Goal: Information Seeking & Learning: Learn about a topic

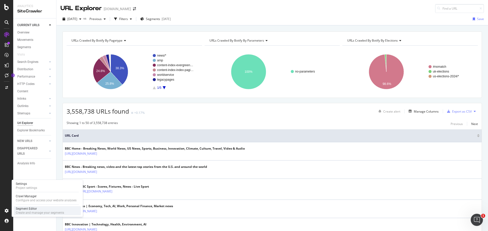
click at [26, 209] on div "Segment Editor" at bounding box center [40, 209] width 48 height 4
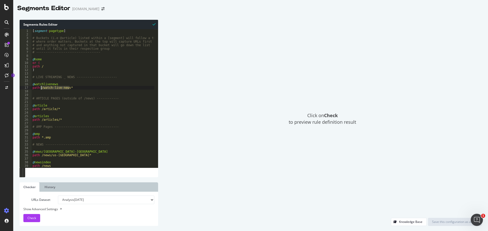
drag, startPoint x: 69, startPoint y: 88, endPoint x: 41, endPoint y: 88, distance: 27.4
click at [41, 88] on div "[ segment : pagetype ] # Buckets (i.e @article) listed within a [segment] will …" at bounding box center [110, 100] width 156 height 142
click at [62, 109] on div "[ segment : pagetype ] # Buckets (i.e @article) listed within a [segment] will …" at bounding box center [110, 100] width 156 height 142
click at [49, 138] on div "[ segment : pagetype ] # Buckets (i.e @article) listed within a [segment] will …" at bounding box center [110, 100] width 156 height 142
drag, startPoint x: 49, startPoint y: 137, endPoint x: 41, endPoint y: 137, distance: 8.4
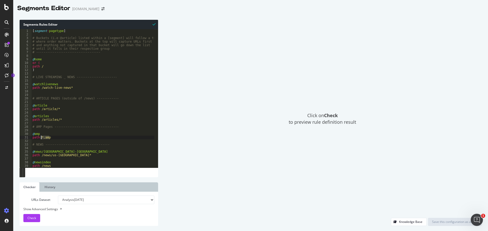
click at [41, 137] on div "[ segment : pagetype ] # Buckets (i.e @article) listed within a [segment] will …" at bounding box center [110, 100] width 156 height 142
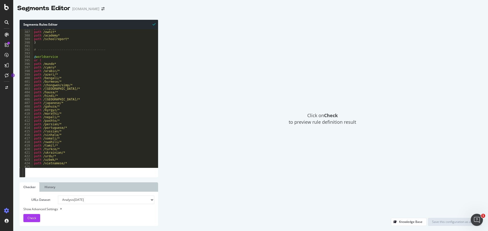
scroll to position [1387, 0]
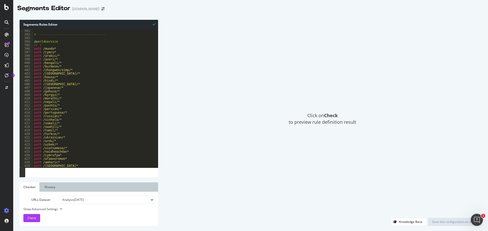
click at [54, 52] on div "# ------------------------------------- @ worldservice or ( path /mundo* path /…" at bounding box center [111, 100] width 156 height 142
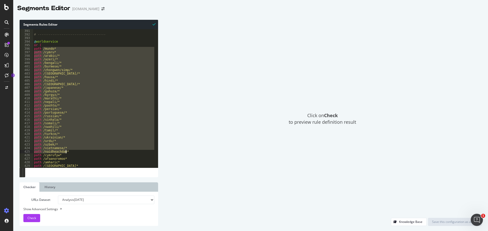
drag, startPoint x: 42, startPoint y: 50, endPoint x: 65, endPoint y: 154, distance: 107.5
click at [65, 154] on div "# ------------------------------------- @ worldservice or ( path /mundo* path /…" at bounding box center [111, 100] width 156 height 142
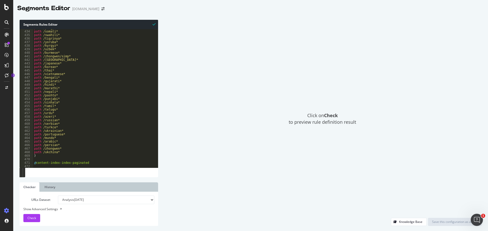
scroll to position [1586, 0]
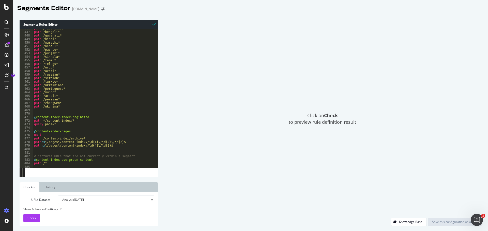
click at [65, 99] on div "path /vietnamese* path /bengali* path /gujarati* path /hindi* path /marathi* pa…" at bounding box center [111, 98] width 156 height 142
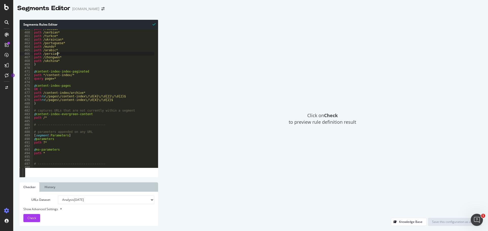
scroll to position [1570, 0]
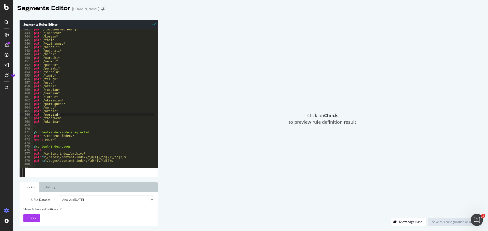
click at [55, 126] on div "path /[GEOGRAPHIC_DATA]* path /japanese* path /korean* path /thai* path /vietna…" at bounding box center [111, 99] width 156 height 142
click at [55, 120] on div "path /[GEOGRAPHIC_DATA]* path /japanese* path /korean* path /thai* path /vietna…" at bounding box center [111, 99] width 156 height 142
click at [59, 121] on div "path /[GEOGRAPHIC_DATA]* path /japanese* path /korean* path /thai* path /vietna…" at bounding box center [111, 99] width 156 height 142
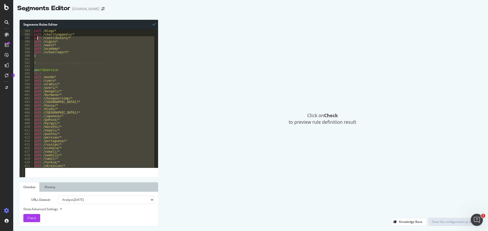
scroll to position [1359, 0]
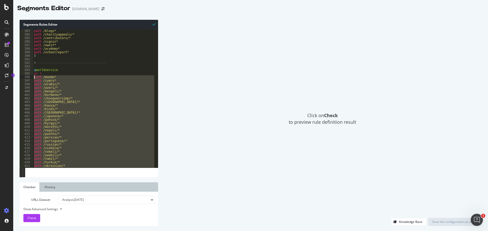
drag, startPoint x: 59, startPoint y: 122, endPoint x: 33, endPoint y: 77, distance: 52.4
click at [33, 77] on div "path /blogs* path /charityappeals/* path /contributors/* path /signin* path /ow…" at bounding box center [111, 100] width 156 height 142
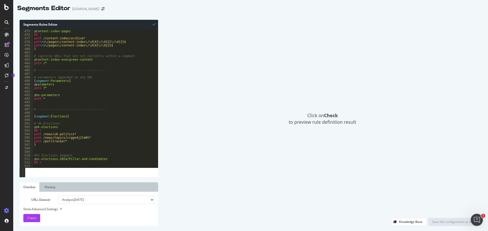
scroll to position [1747, 0]
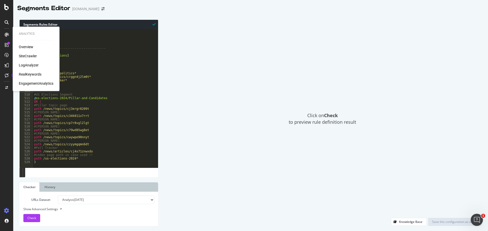
click at [28, 55] on div "SiteCrawler" at bounding box center [28, 56] width 18 height 5
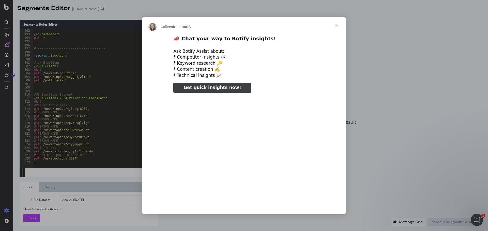
scroll to position [0, 0]
click at [335, 26] on span "Close" at bounding box center [336, 26] width 18 height 18
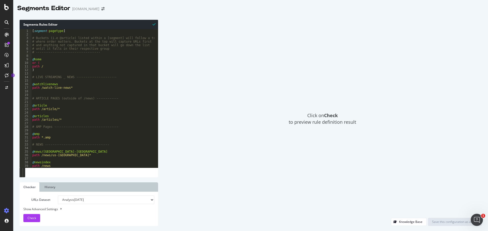
click at [75, 65] on div "[ segment : pagetype ] # Buckets (i.e @article) listed within a [segment] will …" at bounding box center [109, 100] width 156 height 142
click at [78, 88] on div "[ segment : pagetype ] # Buckets (i.e @article) listed within a [segment] will …" at bounding box center [109, 100] width 156 height 142
type textarea "path /watch-live-news*"
click at [56, 210] on div "Show Advanced Settings" at bounding box center [85, 209] width 131 height 5
select select "5000"
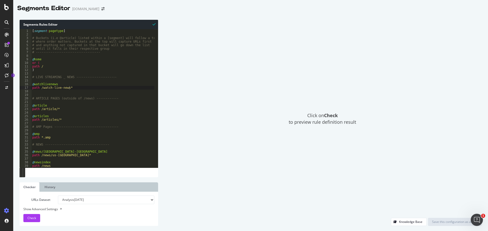
select select "100"
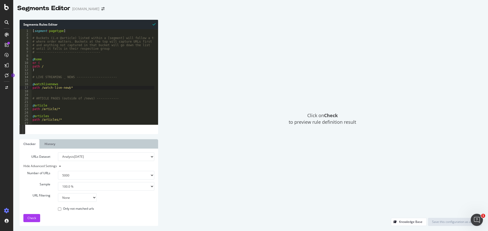
click at [32, 141] on link "Checker" at bounding box center [30, 143] width 20 height 9
click at [32, 145] on link "Checker" at bounding box center [30, 143] width 20 height 9
click at [276, 130] on div "Click on Check to preview rule definition result" at bounding box center [322, 119] width 318 height 198
click at [32, 144] on link "Checker" at bounding box center [30, 143] width 20 height 9
click at [51, 146] on link "History" at bounding box center [50, 143] width 19 height 9
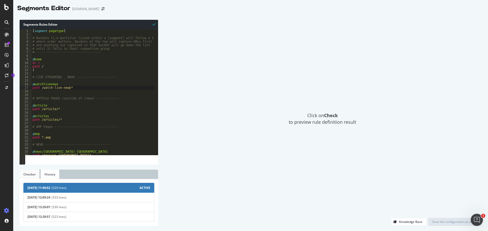
drag, startPoint x: 32, startPoint y: 174, endPoint x: 54, endPoint y: 175, distance: 22.9
click at [32, 174] on link "Checker" at bounding box center [30, 174] width 20 height 9
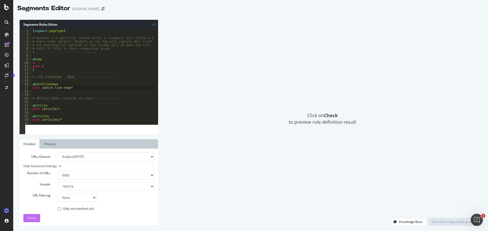
click at [35, 219] on span "Check" at bounding box center [31, 218] width 9 height 4
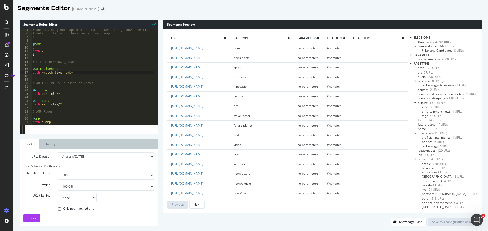
scroll to position [46, 0]
click at [57, 63] on div "# LIVE STREAMING _ NEWS ---------------------- @ watchlivenews path /watch-live…" at bounding box center [110, 75] width 156 height 99
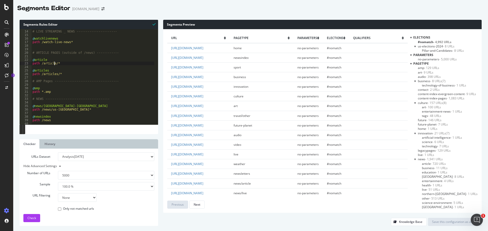
click at [55, 63] on div "# LIVE STREAMING _ NEWS ---------------------- @ watchlivenews path /watch-live…" at bounding box center [110, 75] width 156 height 99
drag, startPoint x: 56, startPoint y: 63, endPoint x: 41, endPoint y: 63, distance: 15.0
click at [41, 63] on div "# LIVE STREAMING _ NEWS ---------------------- @ watchlivenews path /watch-live…" at bounding box center [110, 75] width 156 height 99
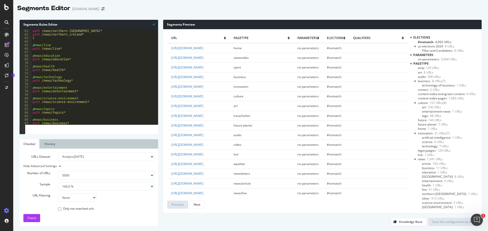
scroll to position [274, 0]
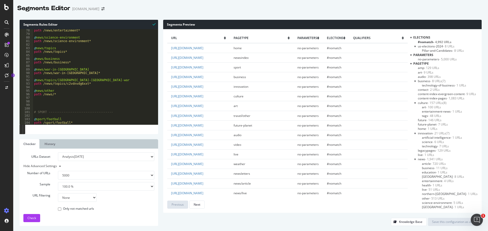
click at [111, 63] on div "path /news/entertainment* @ news/science-environment path /news/science-environ…" at bounding box center [111, 78] width 156 height 99
type textarea "path /news/business*"
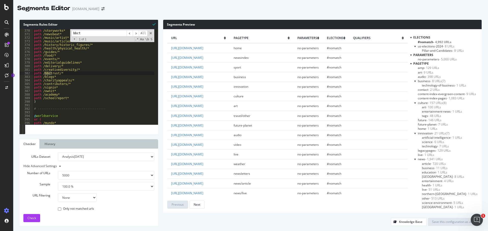
scroll to position [1313, 0]
type input "bbcthree"
click at [74, 97] on div "path /storyworks* path /newsbeat* path /music/artist* path /music/articles* pat…" at bounding box center [111, 78] width 156 height 99
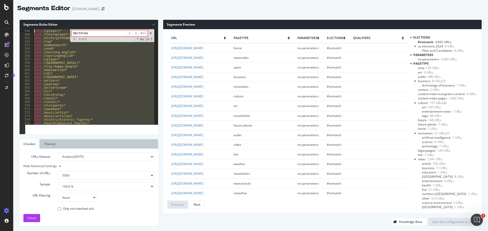
scroll to position [1170, 0]
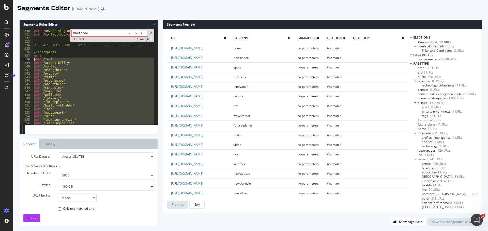
drag, startPoint x: 70, startPoint y: 99, endPoint x: 34, endPoint y: 61, distance: 52.8
click at [34, 61] on div "path /advertisingcontact* path /contact-bbc-com-help* ) # LEGACY PAGES - BBC US…" at bounding box center [111, 78] width 156 height 99
click at [114, 93] on div "path /advertisingcontact* path /contact-bbc-com-help* ) # LEGACY PAGES - BBC US…" at bounding box center [93, 77] width 121 height 96
type textarea "path /worklife*"
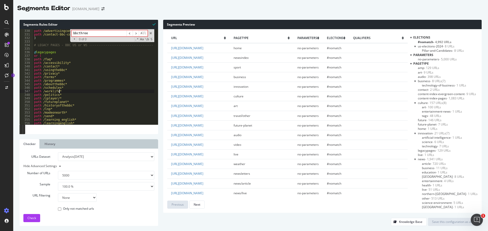
drag, startPoint x: 46, startPoint y: 30, endPoint x: 22, endPoint y: 29, distance: 23.7
click at [22, 29] on div "Segments Rules Editor path /worklife* 330 331 332 333 334 335 336 337 338 339 3…" at bounding box center [89, 77] width 138 height 115
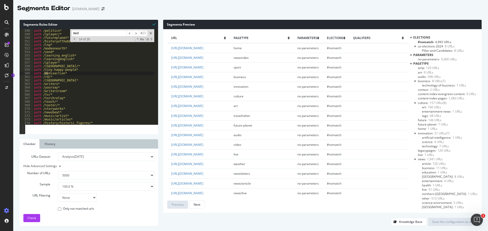
scroll to position [1235, 0]
type input "mediac"
click at [150, 32] on span at bounding box center [151, 34] width 4 height 4
type textarea "path /mediaaction*"
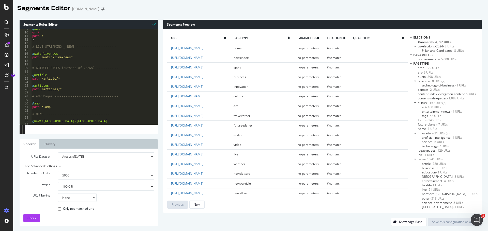
scroll to position [30, 0]
click at [85, 44] on div "@ home or ( path / ) # LIVE STREAMING _ NEWS ---------------------- @ watchlive…" at bounding box center [109, 76] width 156 height 99
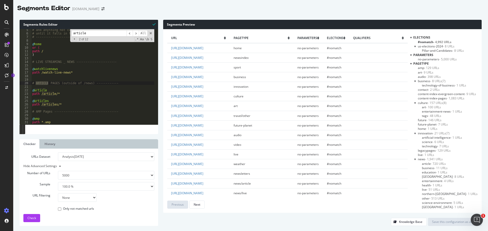
scroll to position [15, 0]
type input "article"
click at [151, 33] on span at bounding box center [151, 34] width 4 height 4
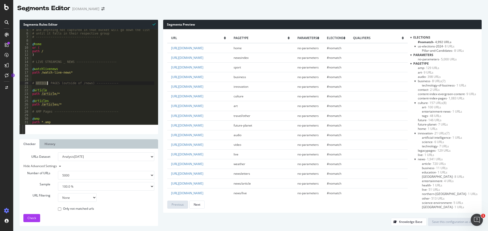
click at [76, 94] on div "# and anything not captured in that bucket will go down the list # until it fal…" at bounding box center [109, 77] width 156 height 99
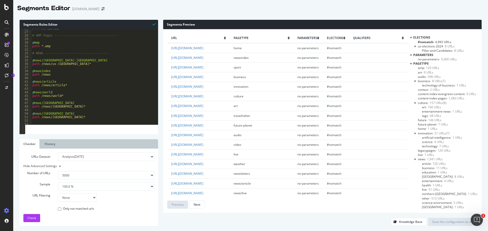
scroll to position [61, 0]
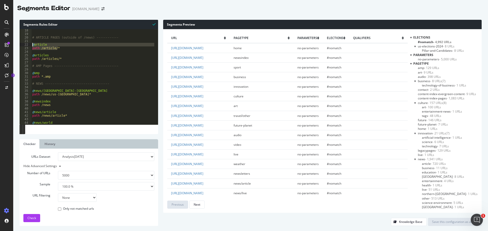
drag, startPoint x: 59, startPoint y: 48, endPoint x: 31, endPoint y: 45, distance: 28.9
click at [31, 45] on div "path /article/* 18 19 20 21 22 23 24 25 26 27 28 29 30 31 32 33 34 35 36 37 38 …" at bounding box center [89, 77] width 138 height 96
click at [60, 59] on div "# ARTICLE PAGES (outside of /news) ------------ @ article path /article/* @ art…" at bounding box center [109, 78] width 156 height 99
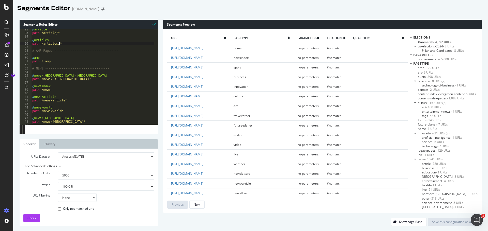
scroll to position [46, 0]
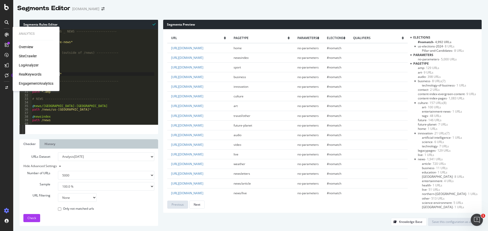
click at [28, 54] on div "SiteCrawler" at bounding box center [28, 56] width 18 height 5
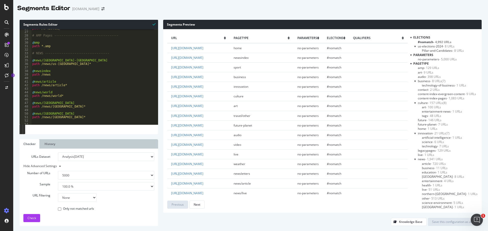
scroll to position [107, 0]
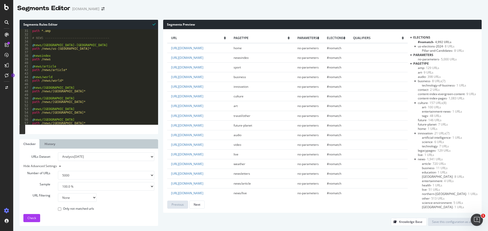
type textarea "path /news/article*"
drag, startPoint x: 63, startPoint y: 69, endPoint x: 41, endPoint y: 70, distance: 21.4
click at [41, 70] on div "path *.amp # NEWS ----------------------------------- @ news/[GEOGRAPHIC_DATA]-…" at bounding box center [109, 78] width 156 height 99
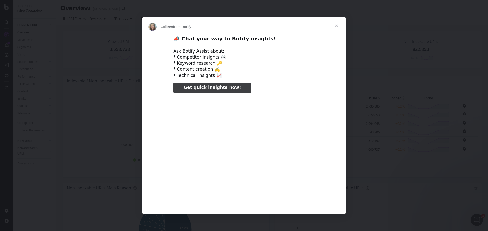
type input "7426"
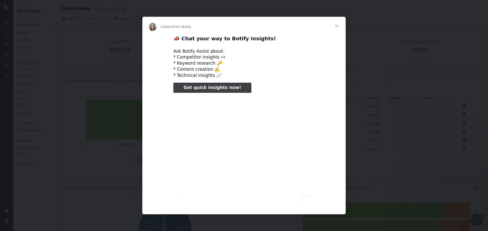
click at [339, 27] on span "Close" at bounding box center [336, 26] width 18 height 18
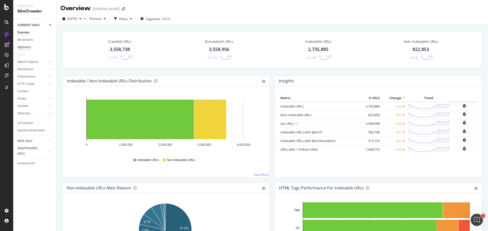
click at [22, 50] on div "Segments" at bounding box center [24, 47] width 14 height 5
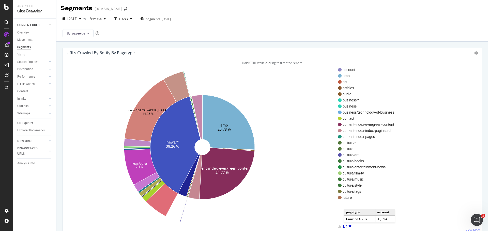
click at [350, 227] on div at bounding box center [350, 226] width 4 height 3
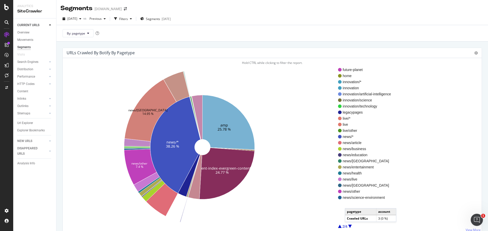
click at [350, 227] on div at bounding box center [350, 226] width 4 height 3
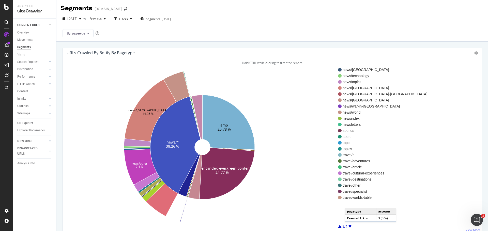
click at [350, 227] on div at bounding box center [350, 226] width 4 height 3
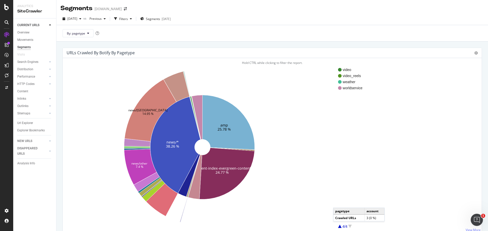
click at [338, 227] on div at bounding box center [340, 226] width 4 height 3
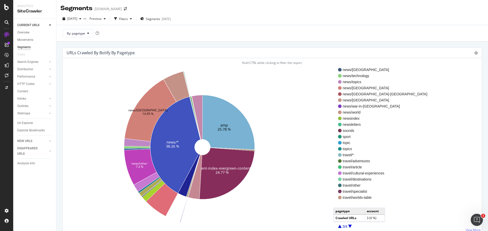
click at [338, 227] on div at bounding box center [340, 226] width 4 height 3
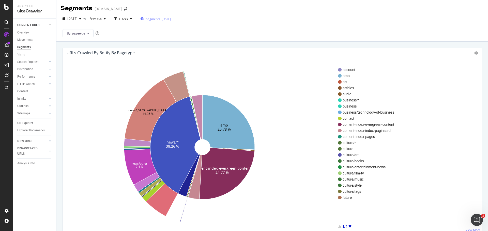
click at [171, 19] on div "[DATE]" at bounding box center [166, 19] width 9 height 4
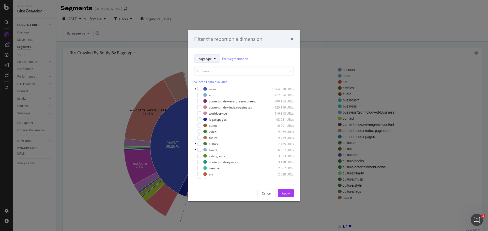
click at [213, 57] on button "pagetype" at bounding box center [207, 59] width 26 height 8
click at [210, 86] on span "Parameters" at bounding box center [214, 86] width 33 height 5
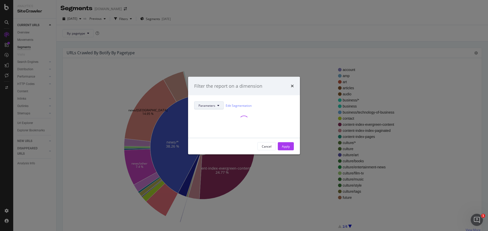
click at [217, 105] on icon "modal" at bounding box center [218, 105] width 2 height 3
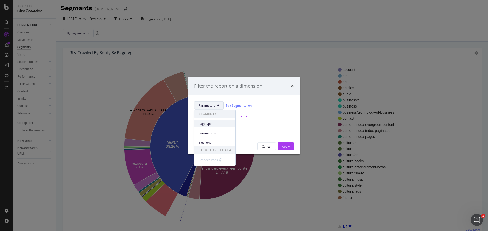
click at [210, 125] on span "pagetype" at bounding box center [214, 124] width 33 height 5
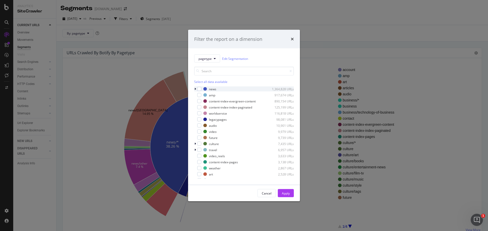
click at [195, 89] on icon "modal" at bounding box center [195, 89] width 2 height 3
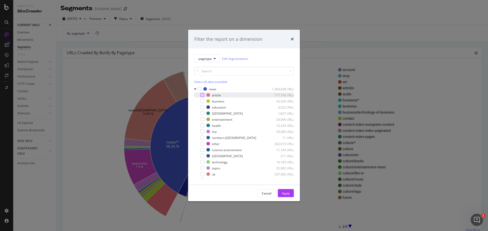
click at [203, 95] on div "modal" at bounding box center [202, 95] width 4 height 4
click at [288, 194] on div "Apply" at bounding box center [286, 193] width 8 height 4
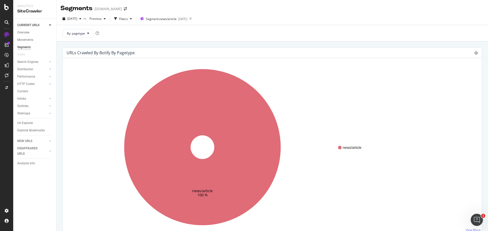
drag, startPoint x: 30, startPoint y: 123, endPoint x: 70, endPoint y: 122, distance: 40.1
click at [30, 123] on div "Url Explorer" at bounding box center [25, 123] width 16 height 5
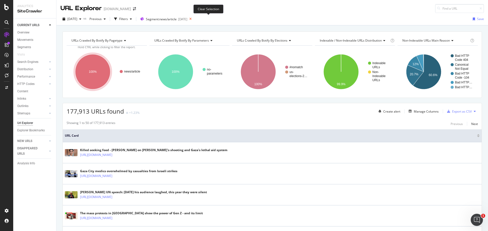
click at [194, 18] on icon at bounding box center [190, 18] width 6 height 7
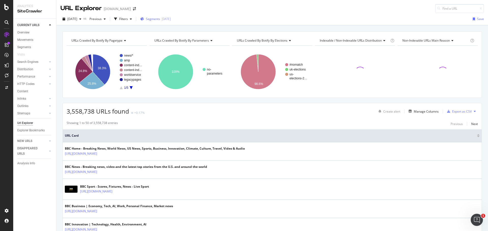
click at [169, 17] on div "Segments 2025-09-12" at bounding box center [155, 19] width 30 height 8
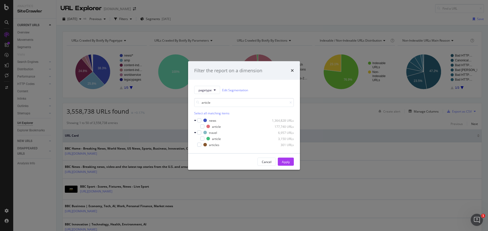
type input "article"
click at [202, 126] on div "modal" at bounding box center [202, 127] width 4 height 4
click at [288, 162] on div "Apply" at bounding box center [286, 162] width 8 height 4
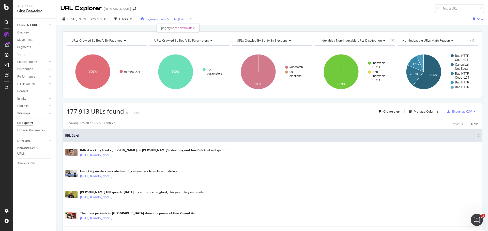
click at [187, 19] on div "[DATE]" at bounding box center [182, 19] width 9 height 4
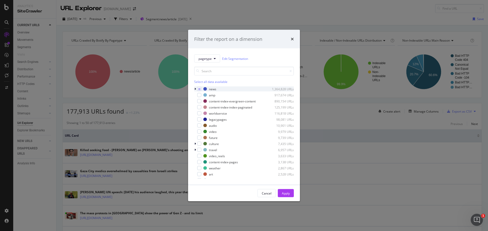
click at [195, 88] on icon "modal" at bounding box center [195, 89] width 2 height 3
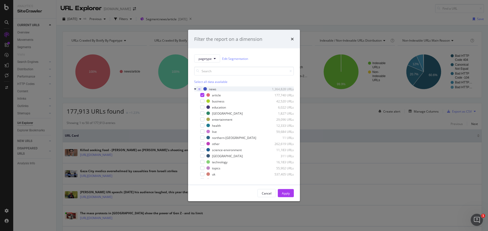
click at [195, 89] on icon "modal" at bounding box center [195, 89] width 2 height 3
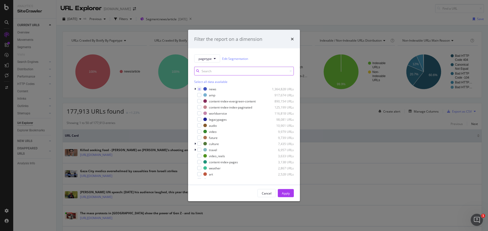
click at [225, 69] on input "modal" at bounding box center [244, 71] width 100 height 9
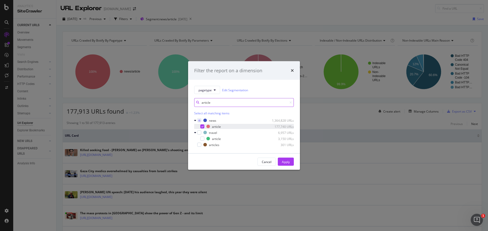
type input "article"
click at [203, 126] on icon "modal" at bounding box center [202, 127] width 2 height 3
click at [200, 145] on div "modal" at bounding box center [199, 145] width 4 height 4
click at [286, 162] on div "Apply" at bounding box center [286, 162] width 8 height 4
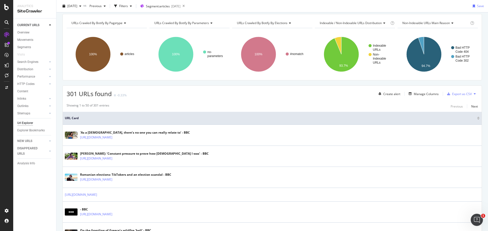
scroll to position [25, 0]
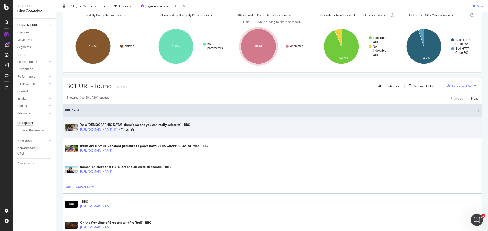
click at [117, 130] on icon at bounding box center [115, 129] width 3 height 3
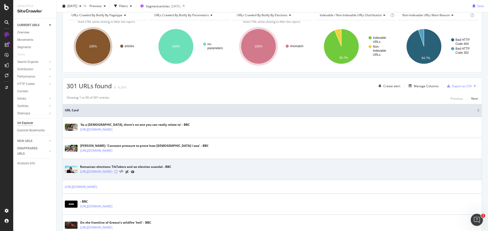
click at [117, 171] on icon at bounding box center [115, 171] width 3 height 3
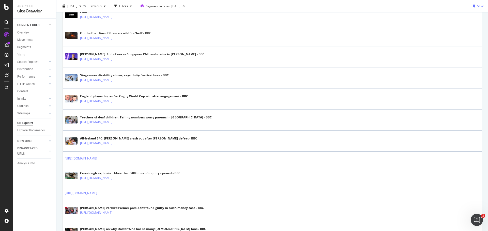
scroll to position [305, 0]
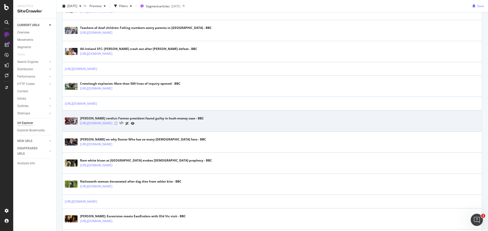
click at [117, 123] on icon at bounding box center [115, 123] width 3 height 3
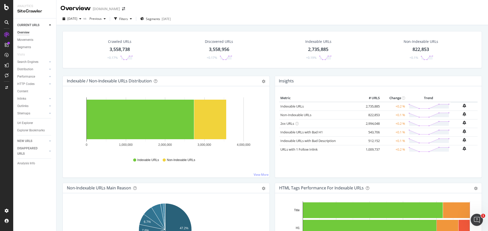
drag, startPoint x: 27, startPoint y: 122, endPoint x: 112, endPoint y: 118, distance: 84.2
click at [27, 122] on div "Url Explorer" at bounding box center [25, 123] width 16 height 5
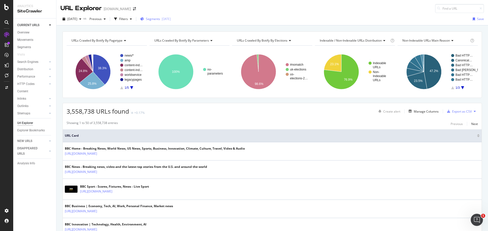
click at [171, 18] on div "[DATE]" at bounding box center [166, 19] width 9 height 4
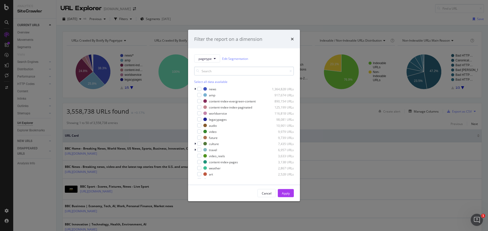
click at [208, 73] on input "modal" at bounding box center [244, 71] width 100 height 9
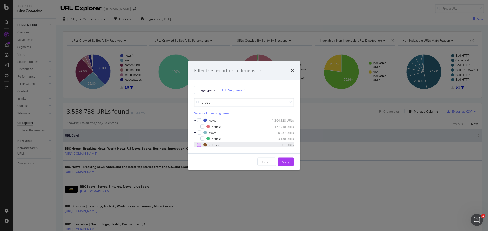
type input "article"
click at [199, 145] on div "modal" at bounding box center [199, 145] width 4 height 4
click at [288, 160] on div "Apply" at bounding box center [286, 162] width 8 height 4
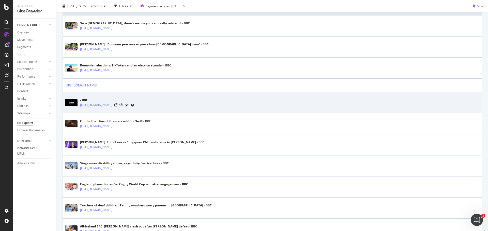
scroll to position [203, 0]
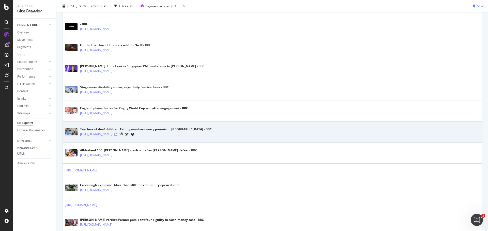
click at [117, 134] on icon at bounding box center [115, 134] width 3 height 3
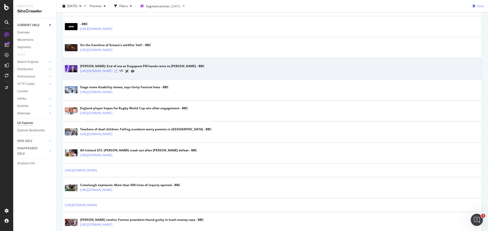
click at [117, 71] on icon at bounding box center [115, 71] width 3 height 3
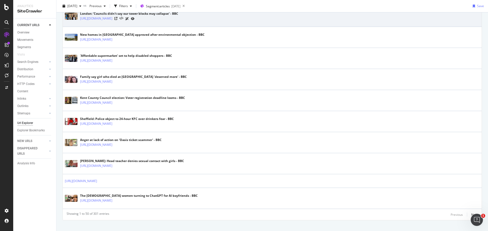
scroll to position [928, 0]
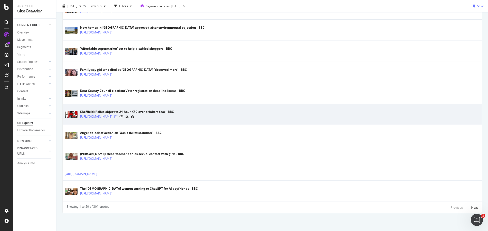
click at [117, 117] on icon at bounding box center [115, 116] width 3 height 3
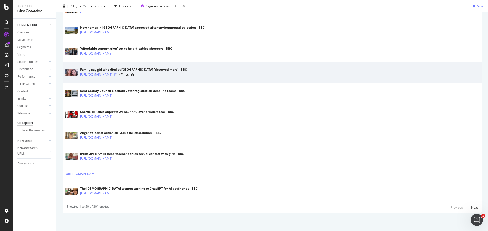
click at [117, 74] on icon at bounding box center [115, 74] width 3 height 3
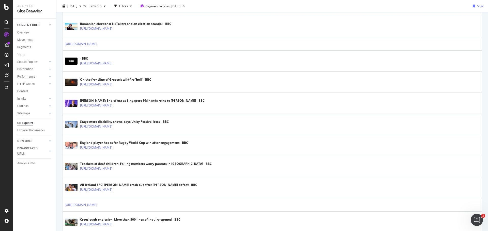
scroll to position [166, 0]
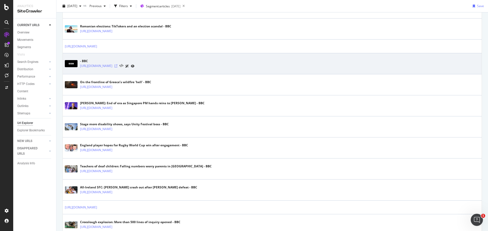
click at [117, 66] on icon at bounding box center [115, 66] width 3 height 3
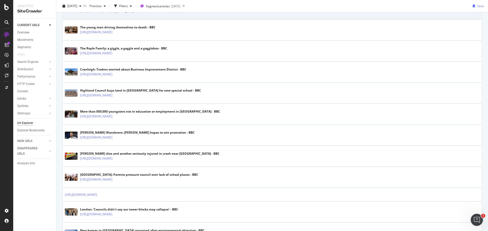
scroll to position [928, 0]
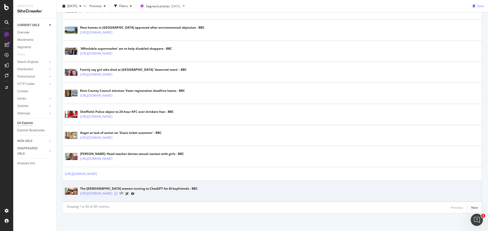
click at [117, 193] on icon at bounding box center [115, 193] width 3 height 3
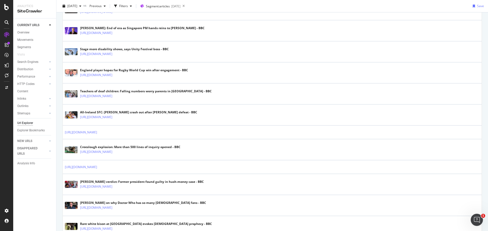
scroll to position [192, 0]
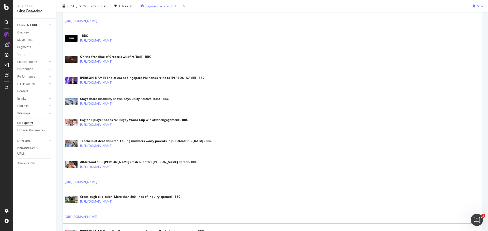
click at [170, 5] on span "Segment: articles" at bounding box center [158, 6] width 24 height 4
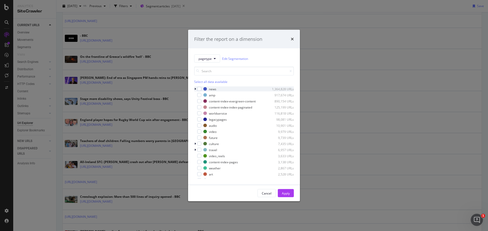
click at [195, 89] on icon "modal" at bounding box center [195, 89] width 2 height 3
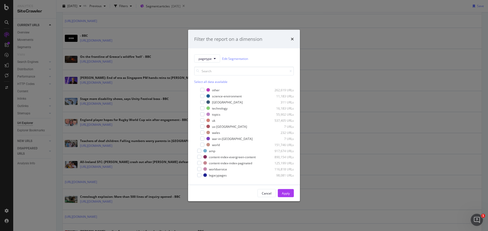
scroll to position [62, 0]
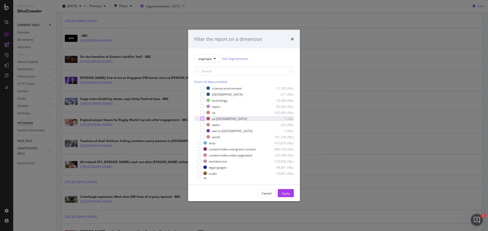
click at [202, 120] on div "modal" at bounding box center [202, 119] width 4 height 4
click at [286, 194] on div "Apply" at bounding box center [286, 193] width 8 height 4
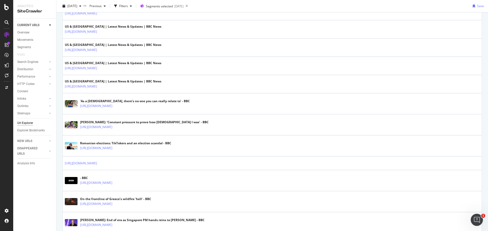
scroll to position [178, 0]
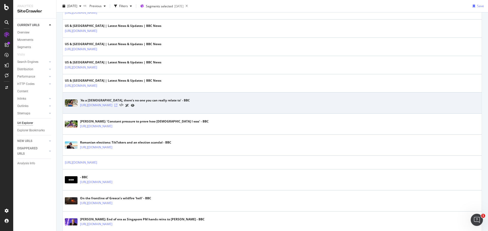
click at [117, 105] on icon at bounding box center [115, 105] width 3 height 3
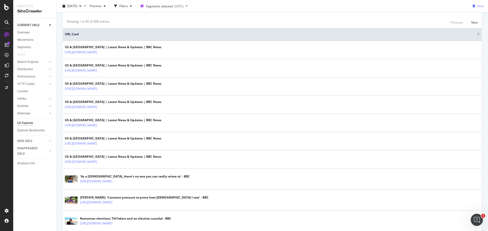
scroll to position [0, 0]
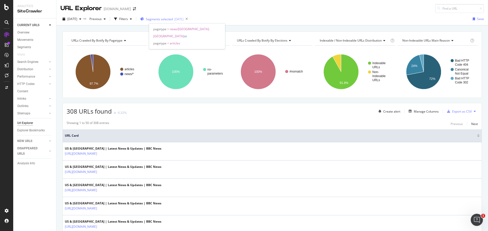
click at [183, 20] on div "[DATE]" at bounding box center [178, 19] width 9 height 4
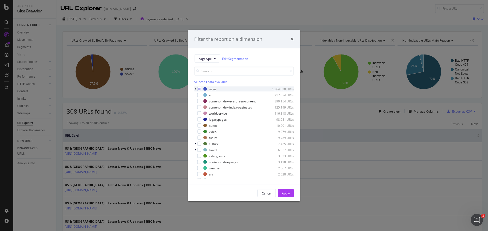
click at [194, 89] on div "modal" at bounding box center [195, 89] width 3 height 5
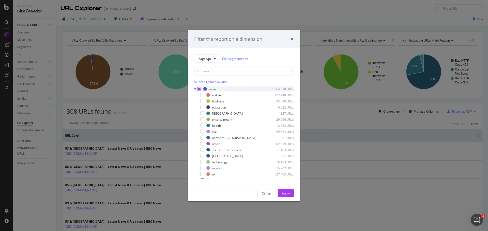
click at [199, 90] on icon "modal" at bounding box center [199, 89] width 2 height 3
click at [198, 88] on icon "modal" at bounding box center [199, 89] width 2 height 3
click at [195, 89] on icon "modal" at bounding box center [195, 89] width 2 height 3
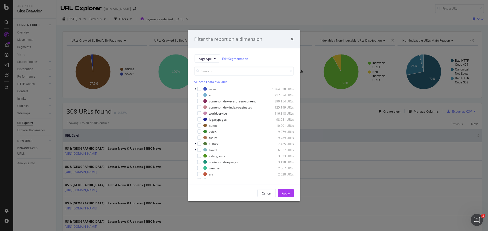
click at [208, 81] on div "Select all data available" at bounding box center [244, 82] width 100 height 4
click at [209, 83] on div "Unselect all data available" at bounding box center [244, 82] width 100 height 4
click at [220, 70] on input "modal" at bounding box center [244, 71] width 100 height 9
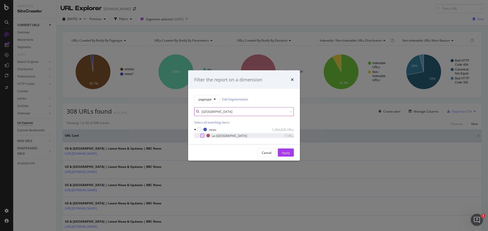
type input "canada"
click at [202, 136] on div "modal" at bounding box center [202, 136] width 4 height 4
click at [289, 152] on div "Apply" at bounding box center [286, 153] width 8 height 4
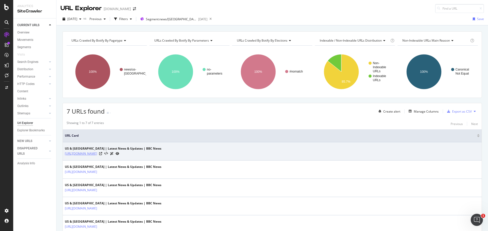
drag, startPoint x: 120, startPoint y: 154, endPoint x: 95, endPoint y: 156, distance: 24.4
click at [95, 155] on div "[URL][DOMAIN_NAME]" at bounding box center [113, 153] width 97 height 5
copy link "/news/us-canada"
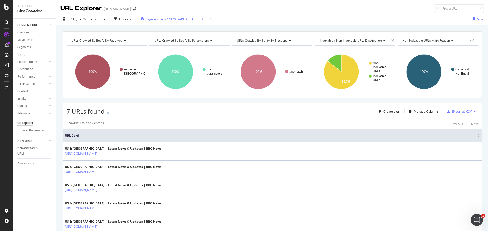
click at [181, 21] on div "Segment: news/us-canada 2025-09-12" at bounding box center [173, 19] width 67 height 8
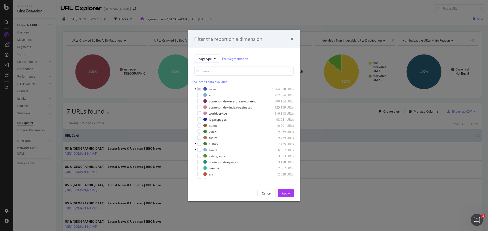
click at [216, 70] on input "modal" at bounding box center [244, 71] width 100 height 9
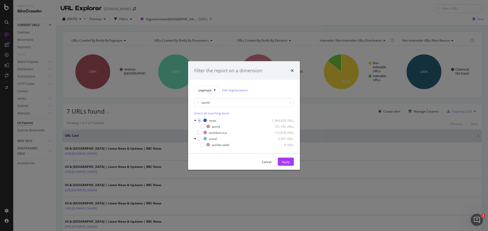
type input "world"
click at [204, 113] on div "Select all matching items" at bounding box center [244, 113] width 100 height 4
click at [204, 113] on div "Unselect all matching items" at bounding box center [244, 113] width 100 height 4
drag, startPoint x: 216, startPoint y: 102, endPoint x: 142, endPoint y: 100, distance: 73.7
click at [154, 100] on div "Filter the report on a dimension pagetype Edit Segmentation world Select all ma…" at bounding box center [244, 115] width 488 height 231
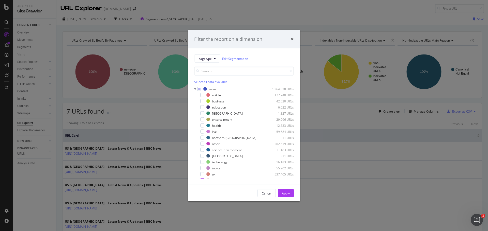
click at [208, 82] on div "Select all data available" at bounding box center [244, 82] width 100 height 4
click at [208, 82] on div "Unselect all data available" at bounding box center [244, 82] width 100 height 4
click at [213, 72] on input "modal" at bounding box center [244, 71] width 100 height 9
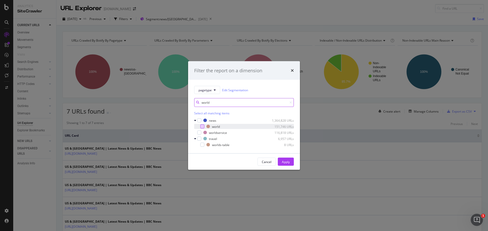
type input "world"
click at [202, 127] on div "modal" at bounding box center [202, 127] width 4 height 4
click at [286, 162] on div "Apply" at bounding box center [286, 162] width 8 height 4
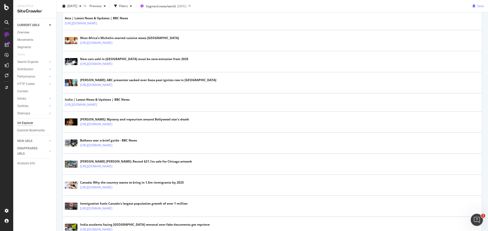
scroll to position [511, 0]
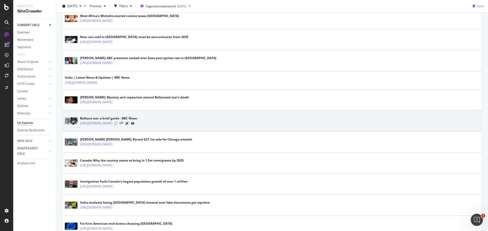
click at [117, 123] on icon at bounding box center [115, 123] width 3 height 3
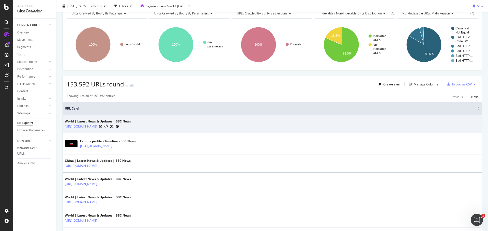
scroll to position [25, 0]
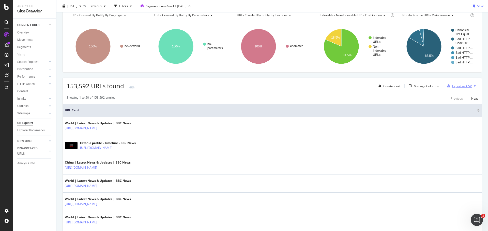
click at [454, 87] on div "Export as CSV" at bounding box center [462, 86] width 20 height 4
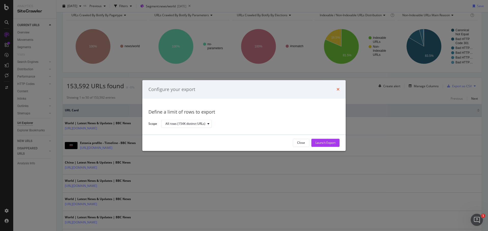
click at [338, 89] on icon "times" at bounding box center [337, 90] width 3 height 4
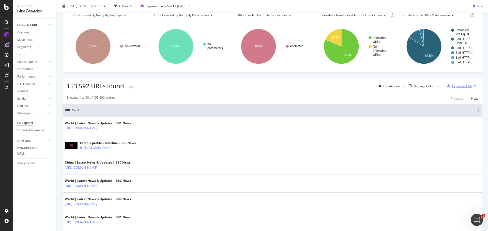
scroll to position [0, 0]
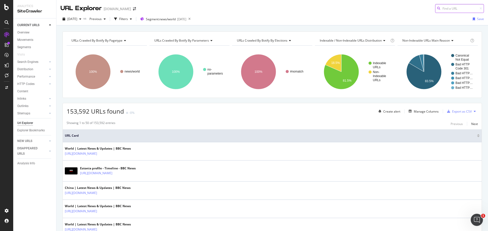
click at [443, 8] on input at bounding box center [459, 8] width 49 height 9
click at [176, 19] on span "Segment: news/world" at bounding box center [161, 19] width 30 height 4
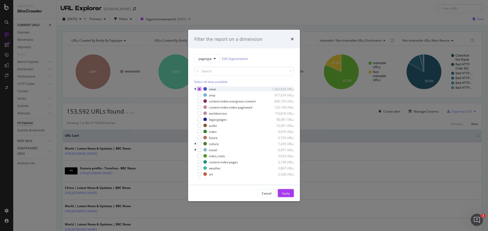
click at [198, 88] on div "modal" at bounding box center [199, 89] width 4 height 4
click at [201, 81] on div "Select all data available" at bounding box center [244, 82] width 100 height 4
click at [211, 79] on div "Unselect all data available" at bounding box center [244, 75] width 100 height 17
click at [212, 81] on div "Unselect all data available" at bounding box center [244, 82] width 100 height 4
click at [291, 38] on icon "times" at bounding box center [292, 39] width 3 height 4
